Goal: Task Accomplishment & Management: Manage account settings

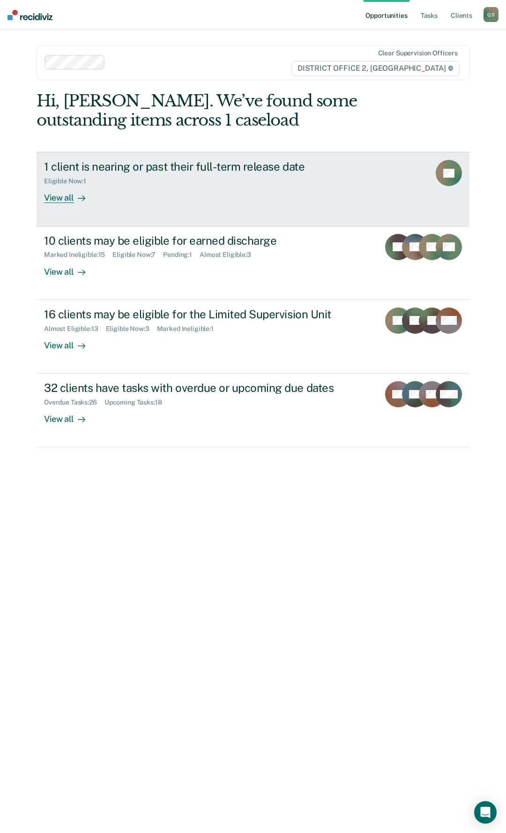
click at [59, 200] on div "View all" at bounding box center [70, 194] width 53 height 18
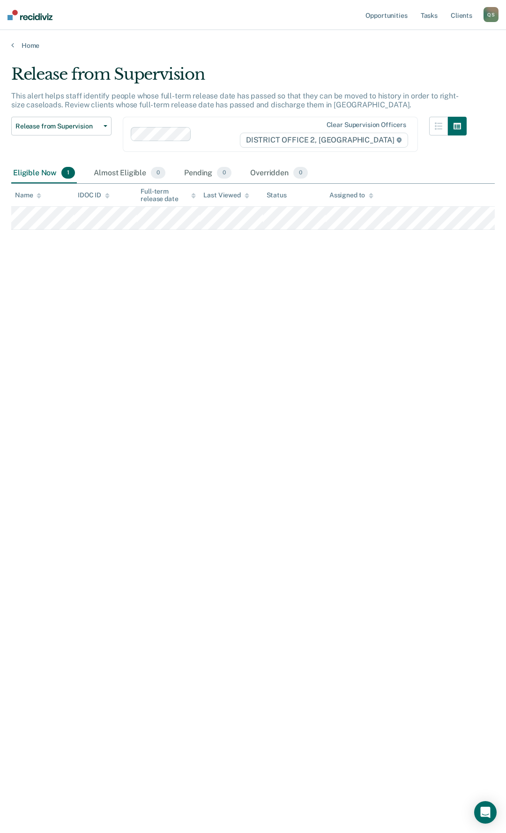
click at [266, 522] on div "Release from Supervision This alert helps staff identify people whose full-term…" at bounding box center [253, 414] width 484 height 698
click at [385, 14] on link "Opportunities" at bounding box center [386, 15] width 45 height 30
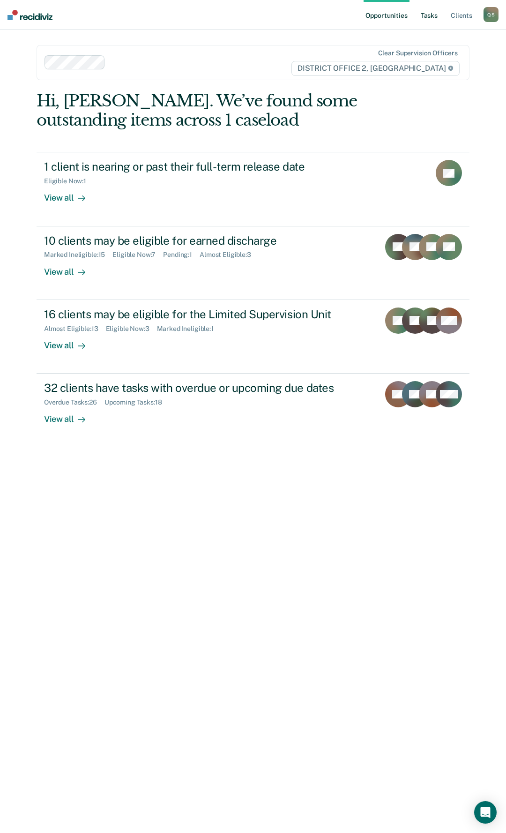
click at [430, 13] on link "Tasks" at bounding box center [429, 15] width 21 height 30
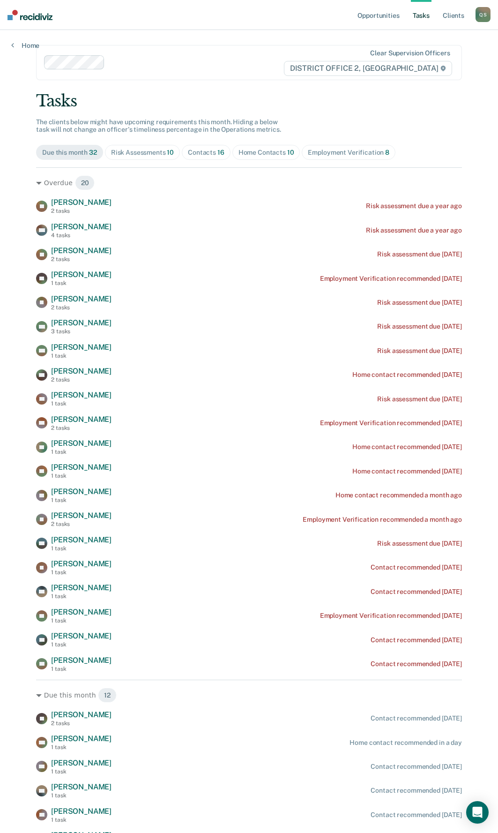
click at [256, 153] on div "Home Contacts 10" at bounding box center [267, 153] width 56 height 8
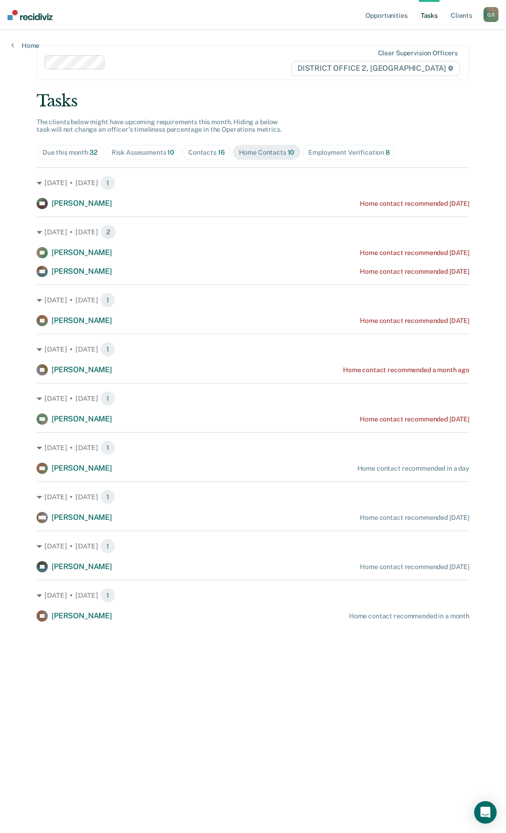
click at [201, 149] on div "Contacts 16" at bounding box center [206, 153] width 37 height 8
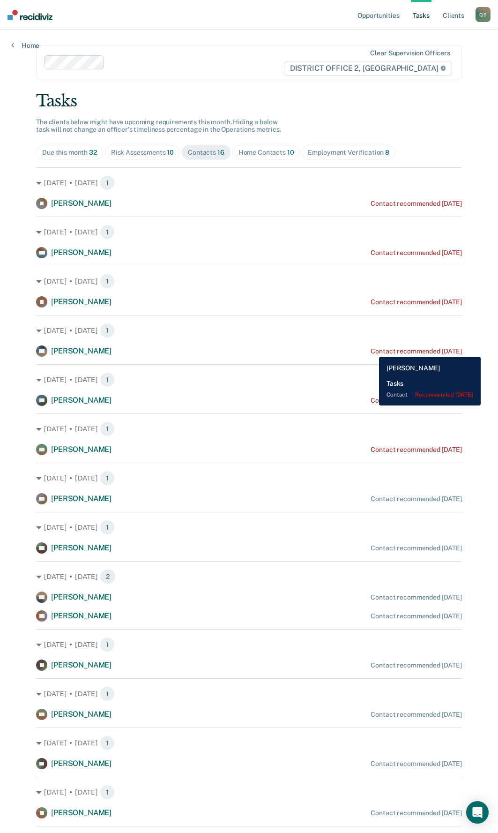
click at [372, 350] on div "Contact recommended [DATE]" at bounding box center [416, 351] width 91 height 8
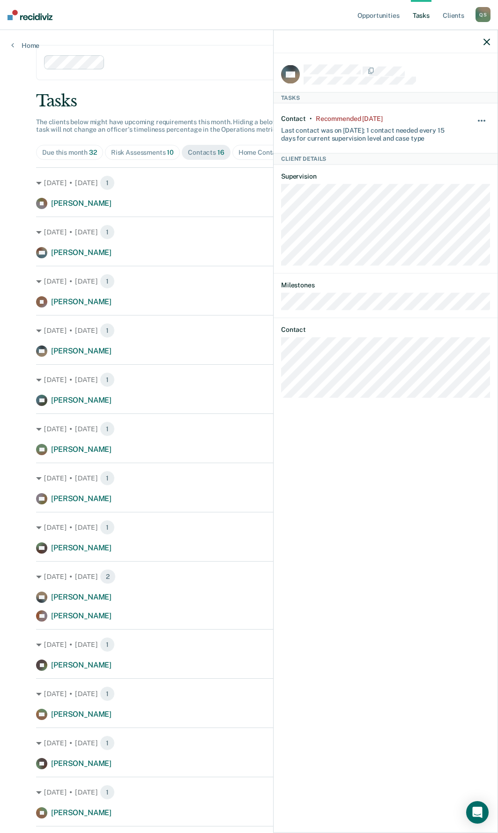
click at [485, 120] on span "button" at bounding box center [485, 121] width 2 height 2
click at [448, 195] on button "90 days" at bounding box center [457, 195] width 68 height 15
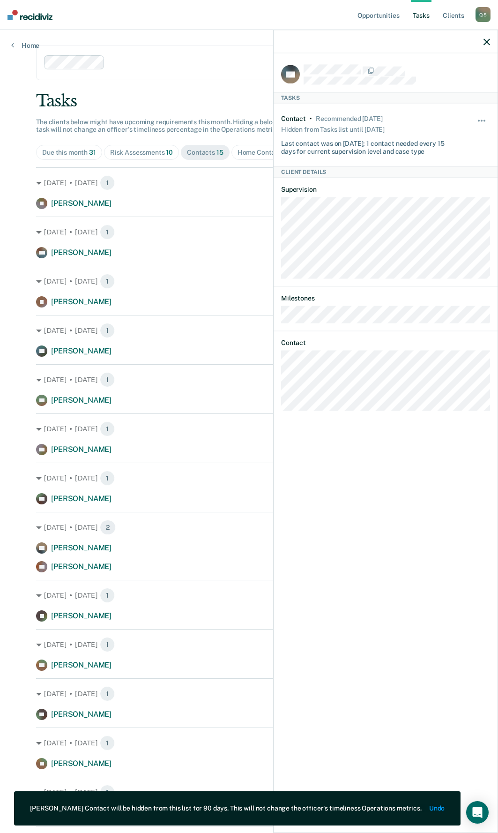
click at [172, 241] on div "[DATE] • [DATE] 1 BM [PERSON_NAME] Contact recommended [DATE]" at bounding box center [249, 238] width 426 height 42
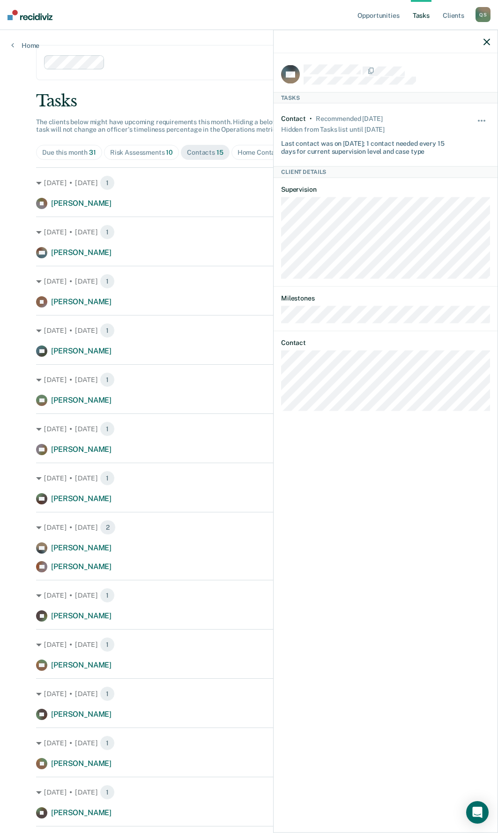
click at [483, 40] on div at bounding box center [386, 41] width 224 height 23
click at [487, 41] on icon "button" at bounding box center [487, 41] width 7 height 7
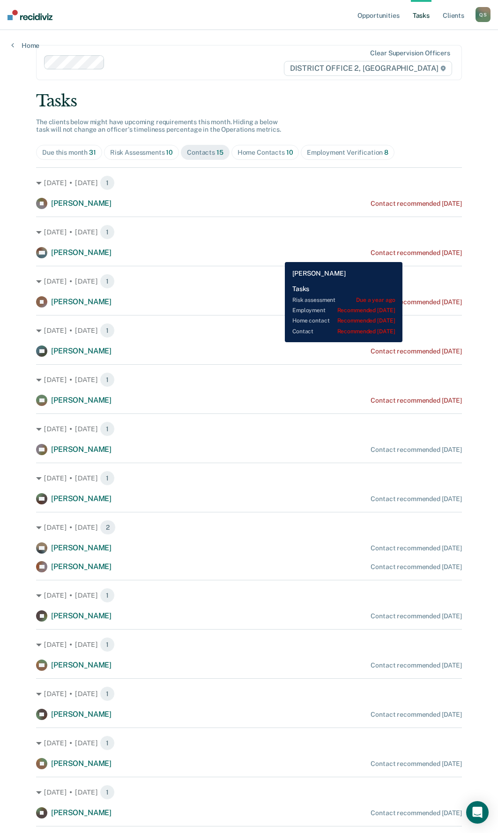
click at [421, 253] on div "Contact recommended [DATE]" at bounding box center [416, 253] width 91 height 8
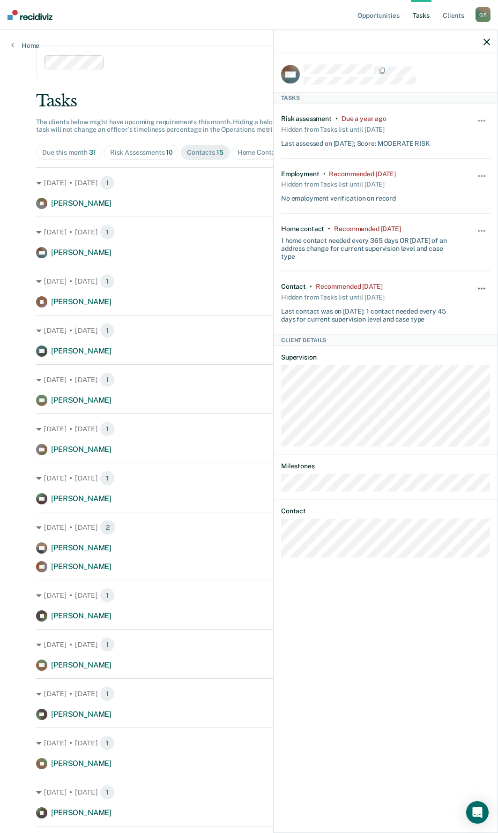
click at [480, 289] on button "button" at bounding box center [482, 293] width 16 height 15
click at [447, 359] on button "90 days" at bounding box center [457, 363] width 68 height 15
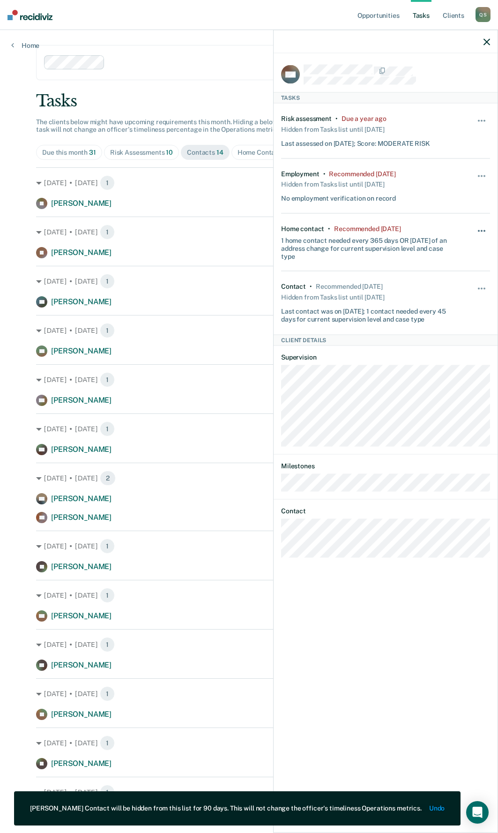
click at [478, 232] on button "button" at bounding box center [482, 235] width 16 height 15
click at [450, 307] on button "90 days" at bounding box center [457, 305] width 68 height 15
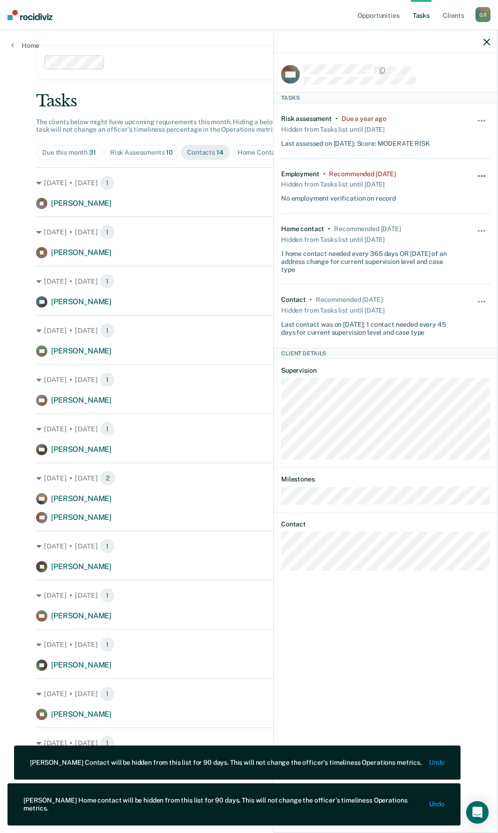
click at [482, 173] on button "button" at bounding box center [482, 180] width 16 height 15
click at [441, 248] on button "90 days" at bounding box center [457, 250] width 68 height 15
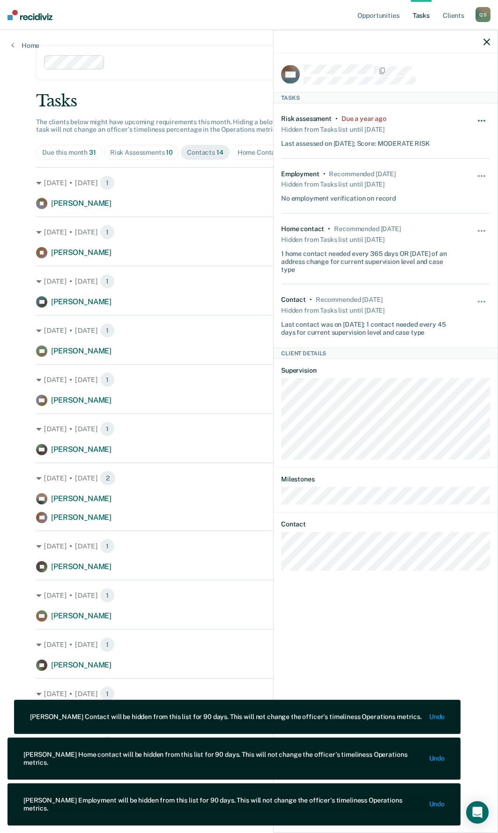
click at [481, 125] on button "button" at bounding box center [482, 125] width 16 height 15
click at [444, 194] on button "90 days" at bounding box center [457, 195] width 68 height 15
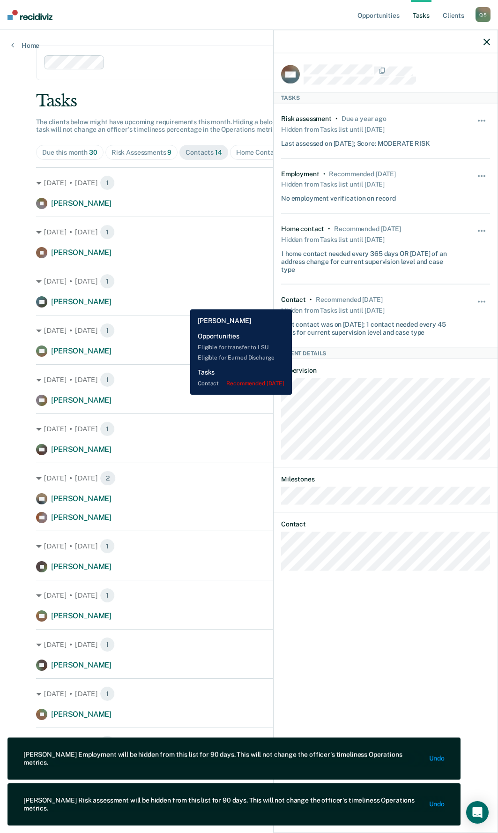
click at [183, 302] on div "DP [PERSON_NAME] Contact recommended [DATE]" at bounding box center [249, 301] width 426 height 11
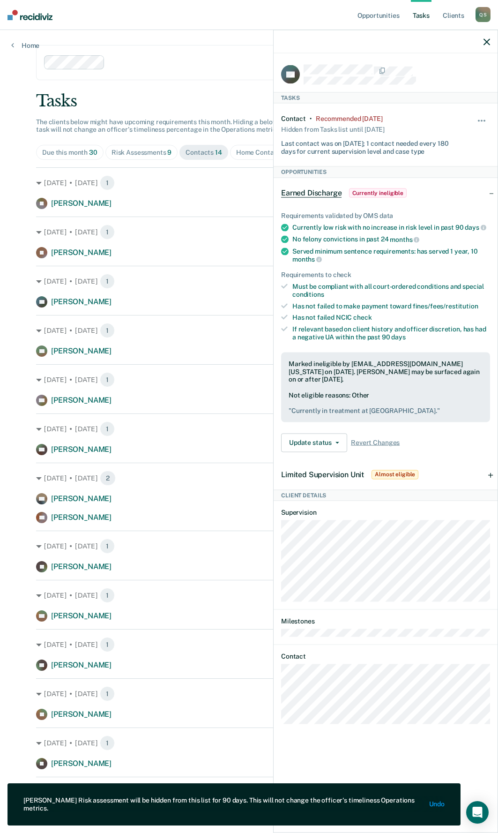
click at [484, 41] on icon "button" at bounding box center [487, 41] width 7 height 7
